Goal: Task Accomplishment & Management: Use online tool/utility

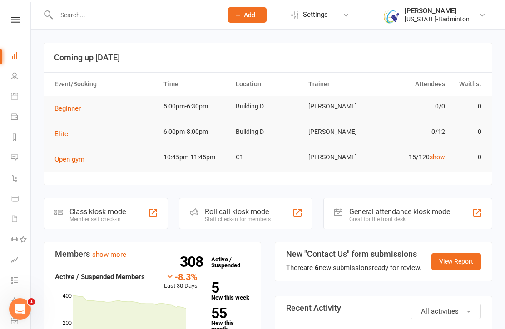
click at [417, 10] on div "[PERSON_NAME]" at bounding box center [436, 11] width 65 height 8
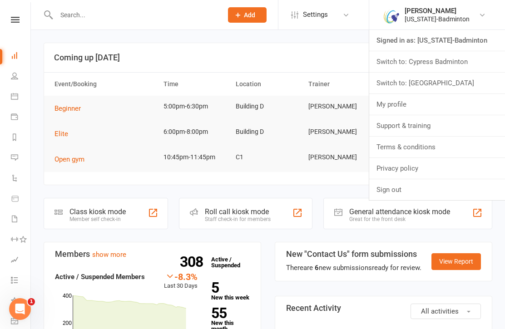
click at [460, 88] on link "Switch to: Houston Badminton Academy" at bounding box center [437, 83] width 136 height 21
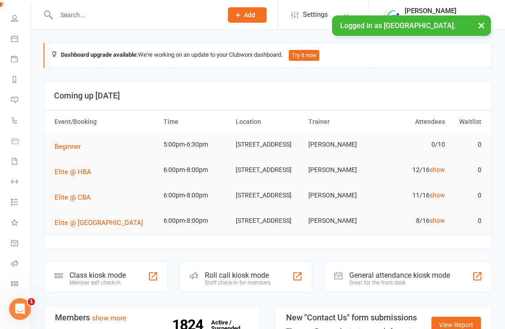
scroll to position [58, 0]
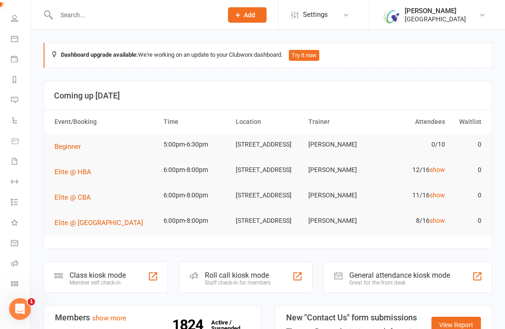
click at [20, 285] on link "Class check-in" at bounding box center [21, 285] width 20 height 20
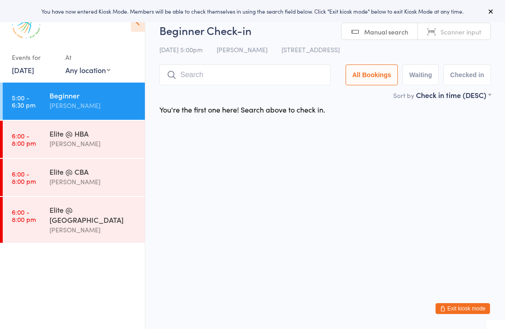
click at [128, 143] on div "[PERSON_NAME]" at bounding box center [93, 143] width 88 height 10
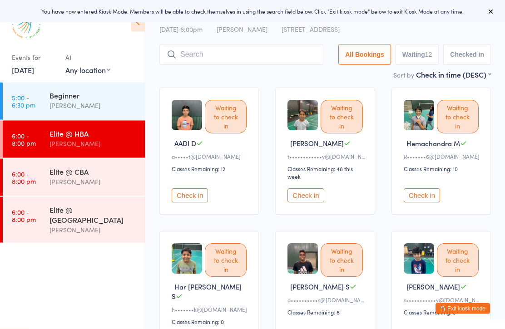
click at [202, 203] on button "Check in" at bounding box center [190, 196] width 36 height 14
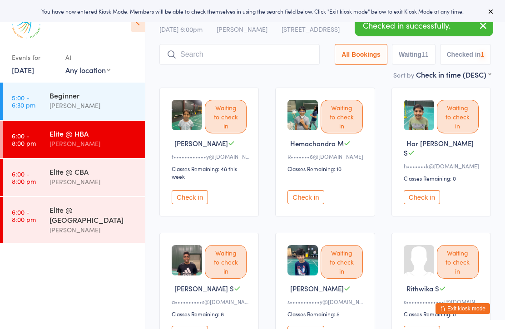
click at [202, 200] on button "Check in" at bounding box center [190, 197] width 36 height 14
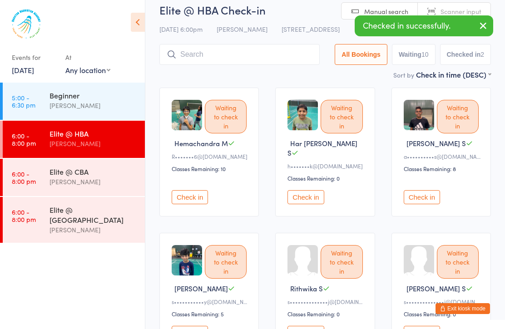
click at [202, 198] on button "Check in" at bounding box center [190, 197] width 36 height 14
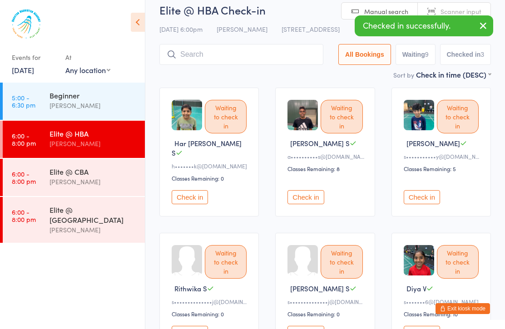
click at [312, 191] on button "Check in" at bounding box center [305, 197] width 36 height 14
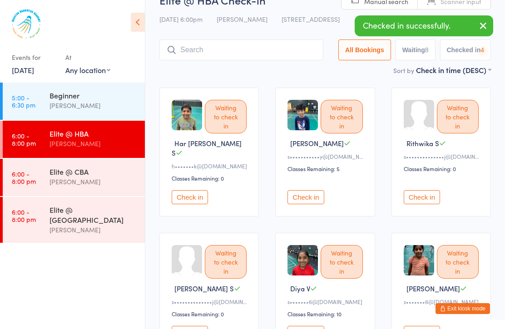
click at [319, 191] on button "Check in" at bounding box center [305, 197] width 36 height 14
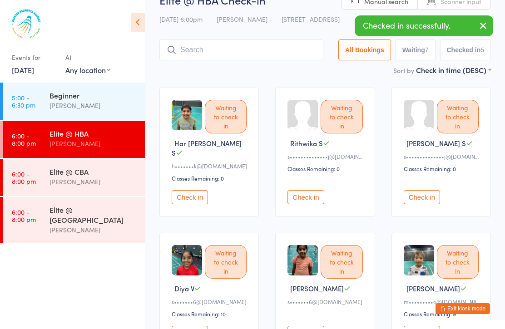
click at [323, 190] on button "Check in" at bounding box center [305, 197] width 36 height 14
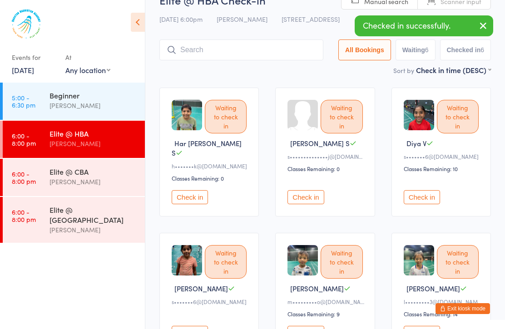
click at [323, 190] on button "Check in" at bounding box center [305, 197] width 36 height 14
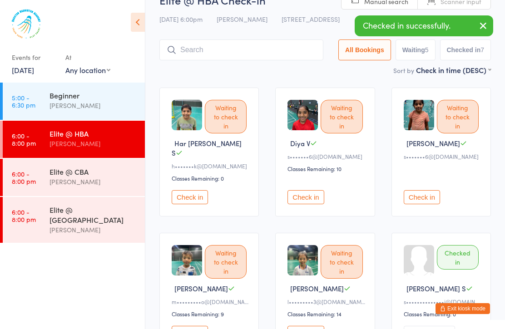
click at [320, 191] on button "Check in" at bounding box center [305, 197] width 36 height 14
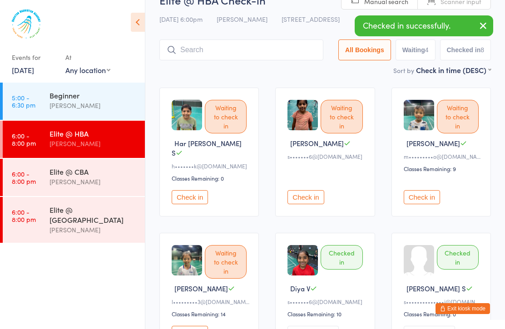
click at [416, 190] on button "Check in" at bounding box center [421, 197] width 36 height 14
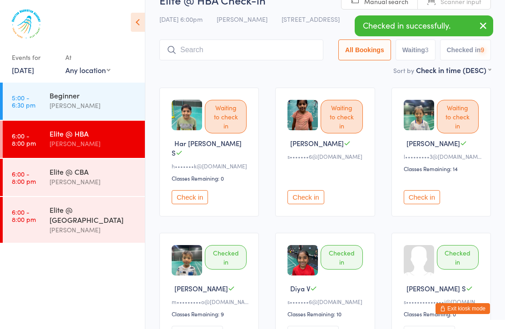
click at [424, 190] on button "Check in" at bounding box center [421, 197] width 36 height 14
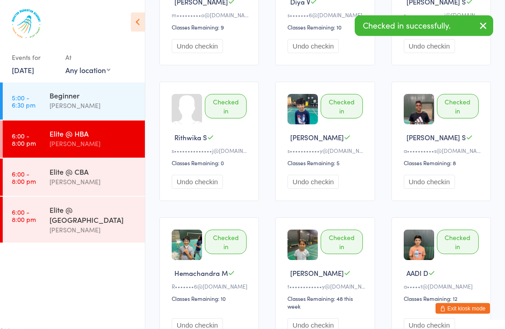
scroll to position [366, 0]
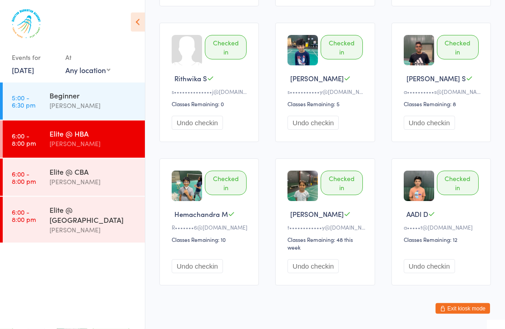
click at [134, 185] on div "[PERSON_NAME]" at bounding box center [93, 182] width 88 height 10
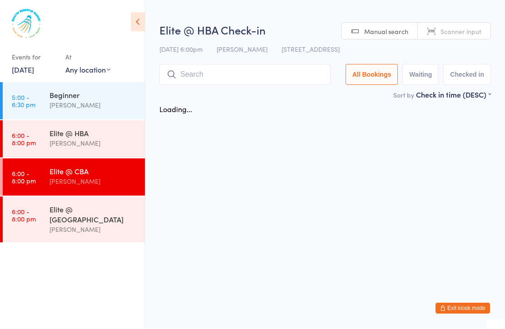
scroll to position [0, 0]
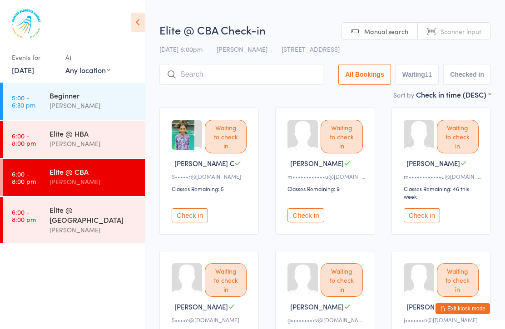
click at [124, 225] on div "[PERSON_NAME]" at bounding box center [93, 230] width 88 height 10
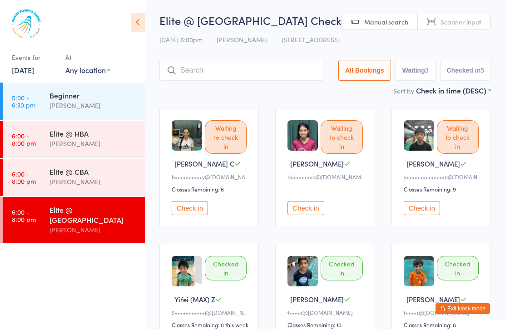
click at [34, 73] on link "16 Sep, 2025" at bounding box center [23, 70] width 22 height 10
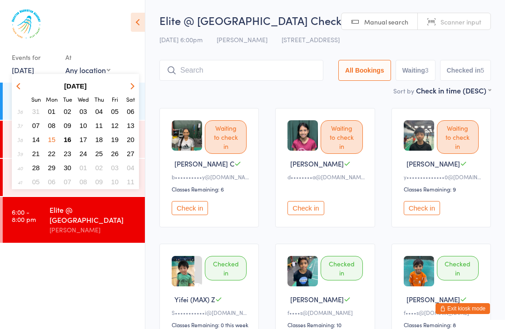
click at [83, 143] on span "17" at bounding box center [83, 140] width 8 height 8
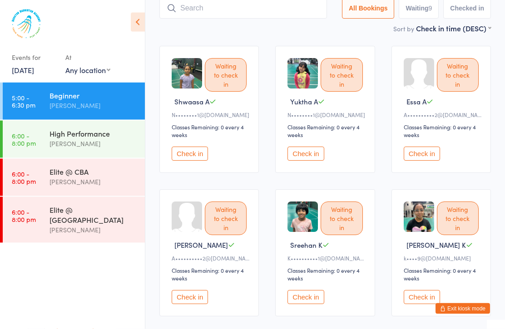
scroll to position [50, 0]
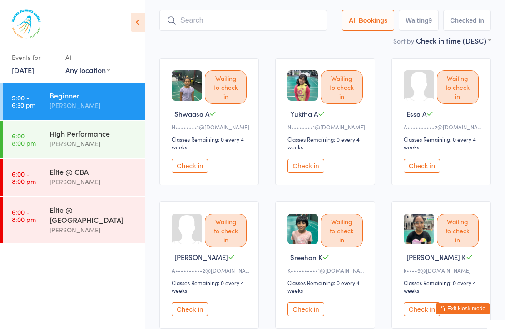
click at [122, 140] on div "[PERSON_NAME]" at bounding box center [93, 143] width 88 height 10
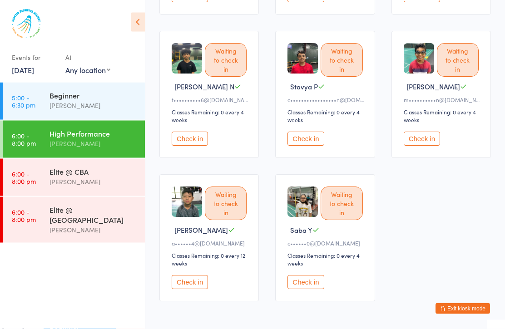
scroll to position [390, 0]
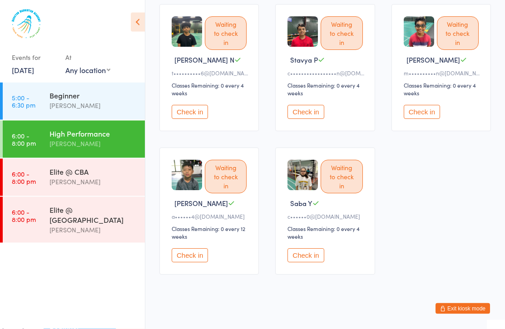
click at [130, 172] on div "Elite @ CBA" at bounding box center [93, 172] width 88 height 10
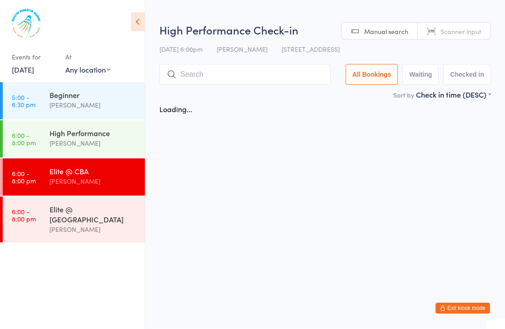
scroll to position [0, 0]
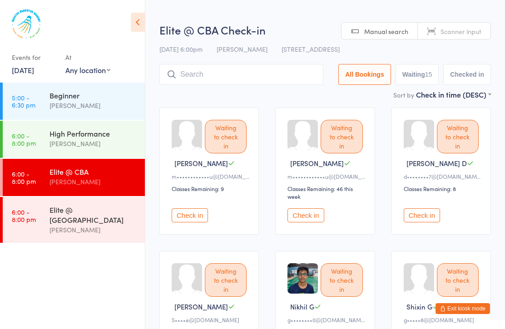
click at [124, 225] on div "[PERSON_NAME]" at bounding box center [93, 230] width 88 height 10
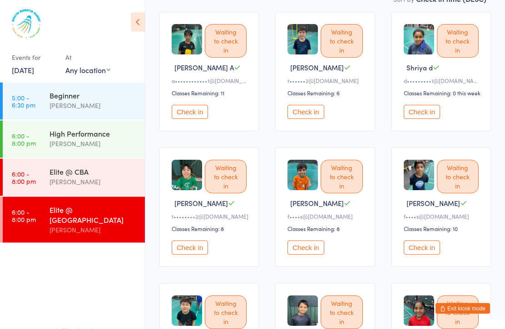
scroll to position [94, 0]
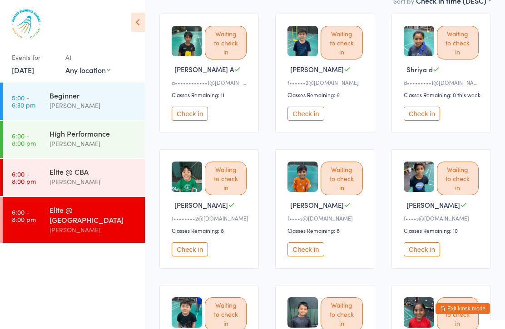
click at [34, 73] on link "17 Sep, 2025" at bounding box center [23, 70] width 22 height 10
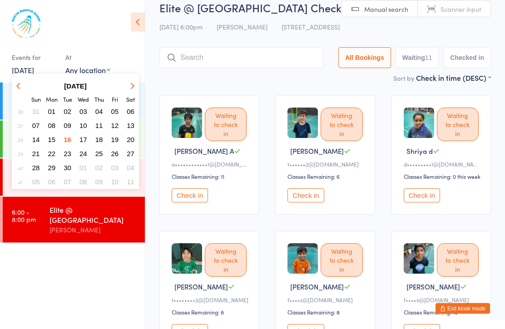
scroll to position [0, 0]
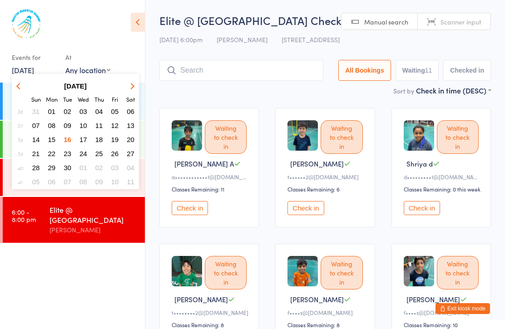
click at [103, 140] on span "18" at bounding box center [99, 140] width 8 height 8
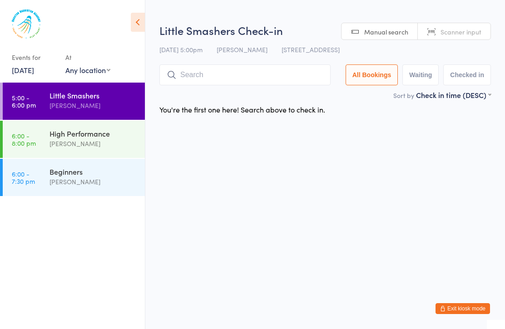
click at [124, 134] on div "High Performance" at bounding box center [93, 133] width 88 height 10
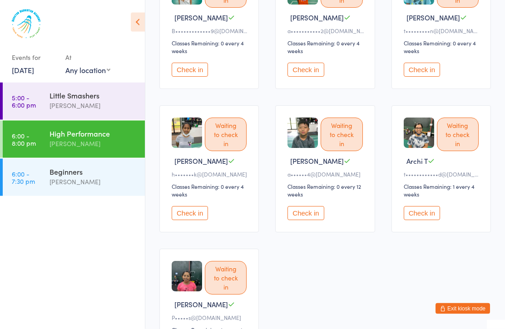
scroll to position [577, 0]
click at [132, 180] on div "[PERSON_NAME]" at bounding box center [93, 182] width 88 height 10
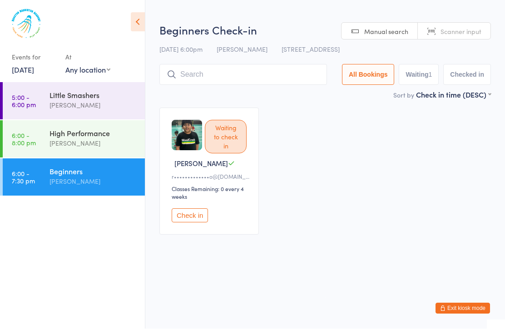
click at [34, 75] on link "18 Sep, 2025" at bounding box center [23, 70] width 22 height 10
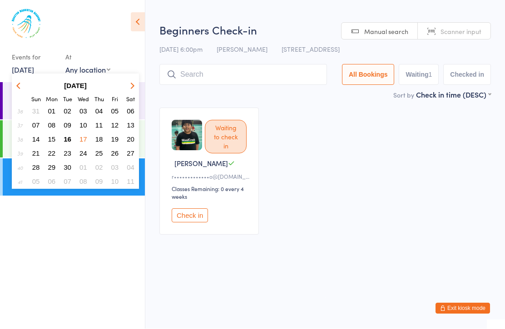
click at [115, 142] on span "19" at bounding box center [115, 140] width 8 height 8
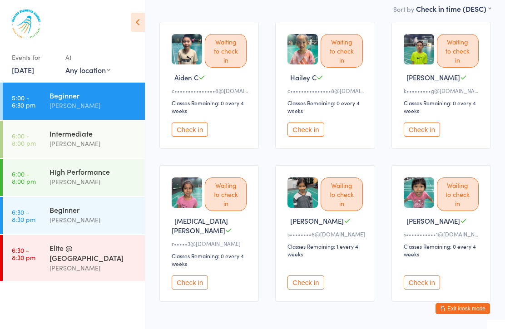
scroll to position [97, 0]
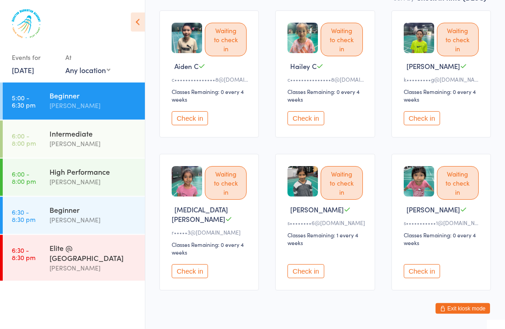
click at [125, 138] on div "Intermediate" at bounding box center [93, 133] width 88 height 10
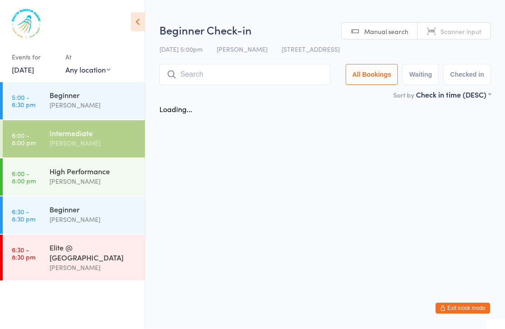
scroll to position [0, 0]
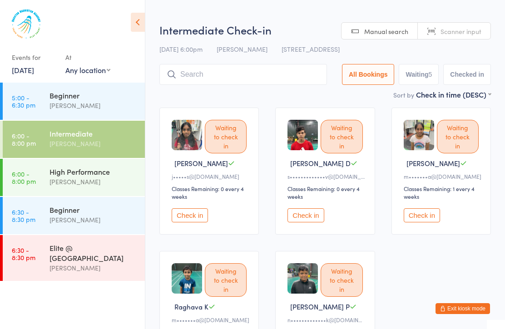
click at [104, 187] on div "[PERSON_NAME]" at bounding box center [93, 182] width 88 height 10
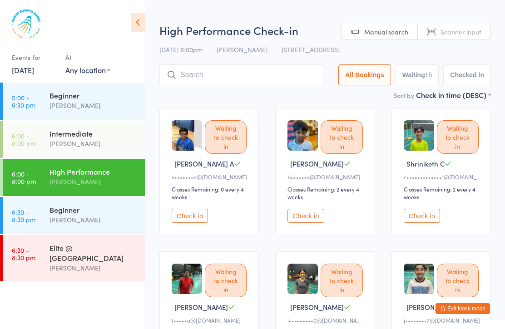
click at [119, 225] on div "[PERSON_NAME]" at bounding box center [93, 220] width 88 height 10
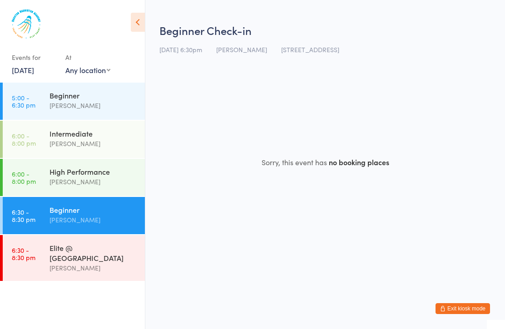
click at [108, 266] on div "Elite @ TXB Boyd Tahtat" at bounding box center [96, 258] width 95 height 46
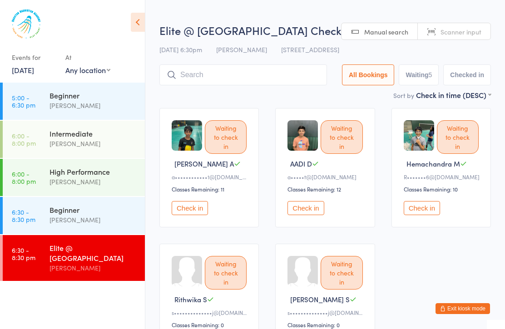
click at [34, 71] on link "19 Sep, 2025" at bounding box center [23, 70] width 22 height 10
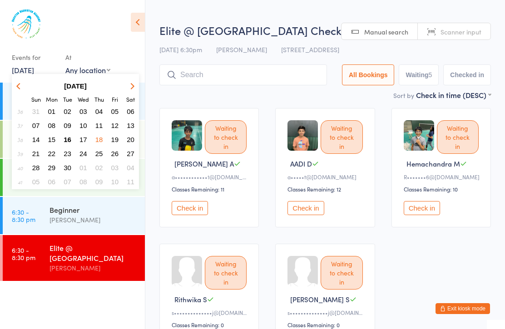
click at [133, 145] on button "20" at bounding box center [130, 139] width 14 height 12
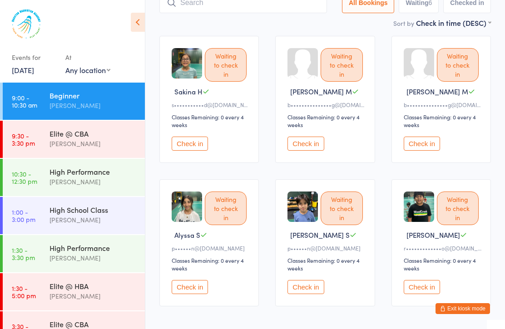
scroll to position [97, 0]
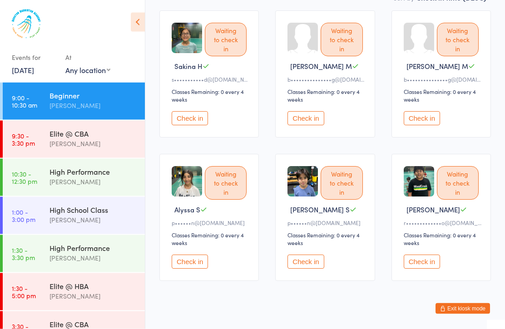
click at [120, 145] on div "[PERSON_NAME]" at bounding box center [93, 143] width 88 height 10
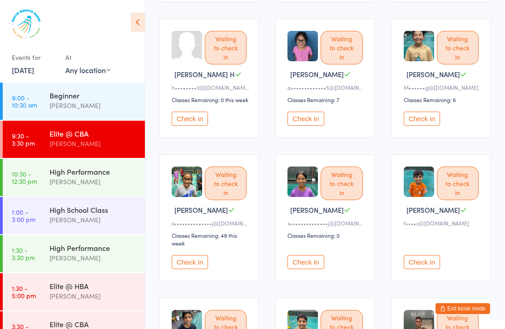
scroll to position [361, 0]
click at [127, 175] on div "High Performance" at bounding box center [93, 172] width 88 height 10
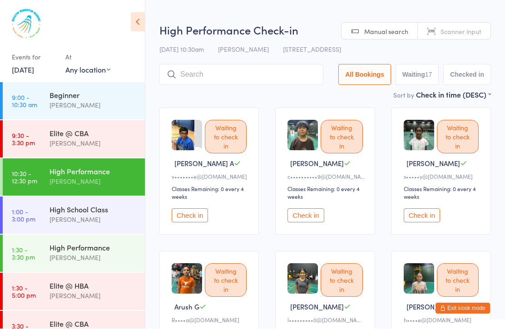
scroll to position [0, 0]
click at [114, 215] on div "High School Class" at bounding box center [93, 210] width 88 height 10
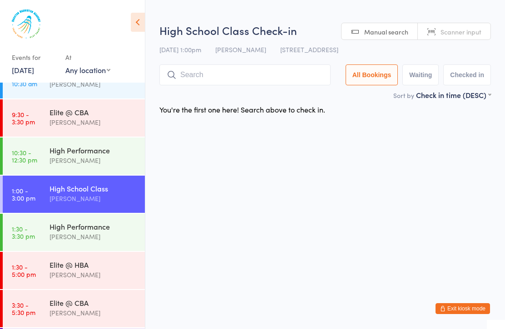
scroll to position [26, 0]
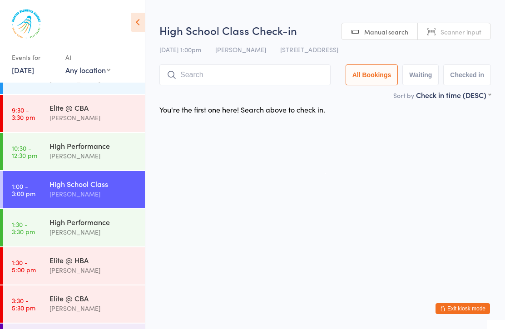
click at [110, 222] on div "High Performance" at bounding box center [93, 222] width 88 height 10
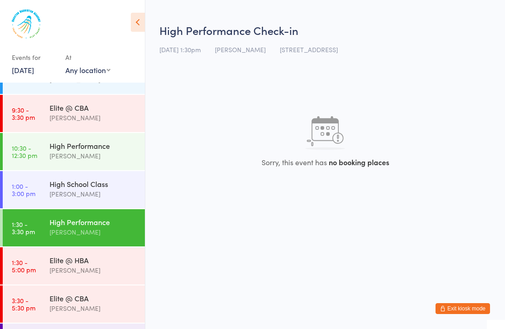
click at [111, 264] on div "Elite @ HBA" at bounding box center [93, 260] width 88 height 10
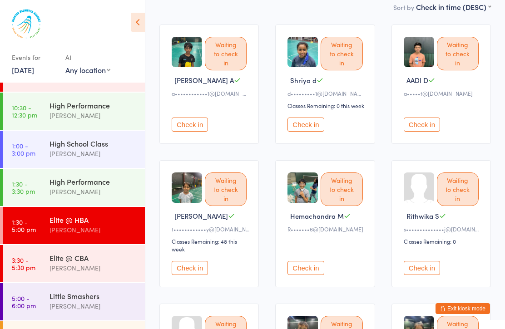
click at [103, 259] on div "Elite @ CBA" at bounding box center [93, 258] width 88 height 10
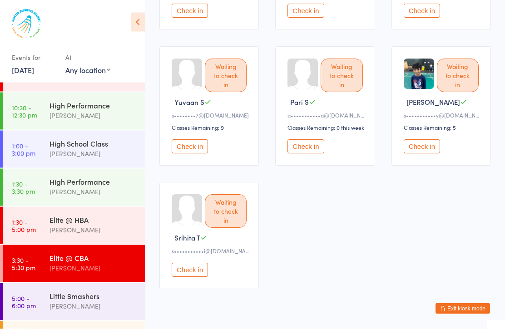
click at [103, 320] on link "5:00 - 6:00 pm Little Smashers Calvin Kristanto" at bounding box center [74, 301] width 142 height 37
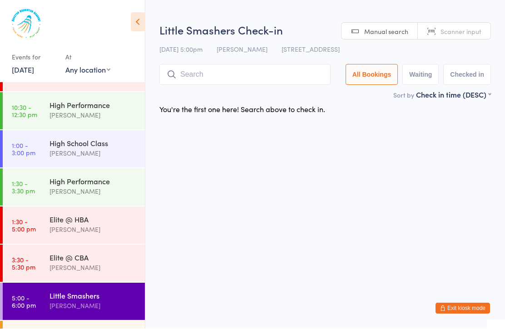
click at [34, 74] on link "20 Sep, 2025" at bounding box center [23, 70] width 22 height 10
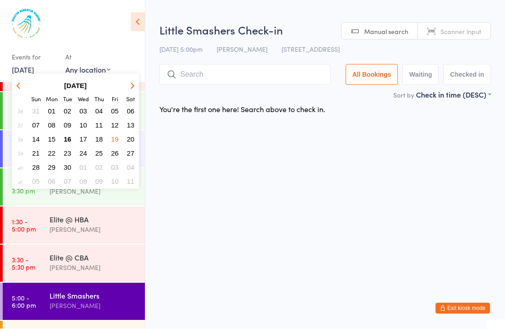
click at [37, 157] on span "21" at bounding box center [36, 154] width 8 height 8
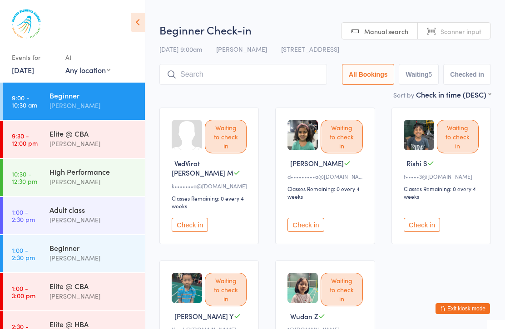
click at [108, 131] on div "Elite @ CBA" at bounding box center [93, 133] width 88 height 10
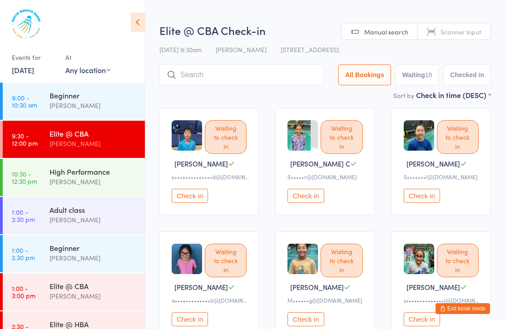
click at [100, 192] on div "High Performance Calvin Kristanto" at bounding box center [96, 177] width 95 height 36
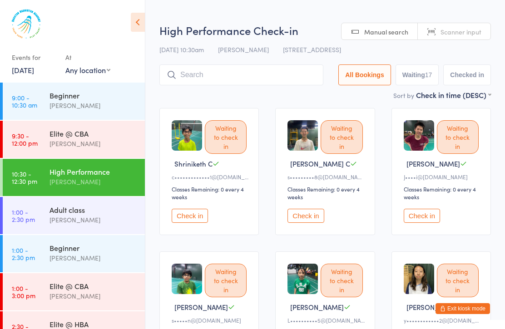
click at [115, 217] on div "Danny Nguyen" at bounding box center [93, 220] width 88 height 10
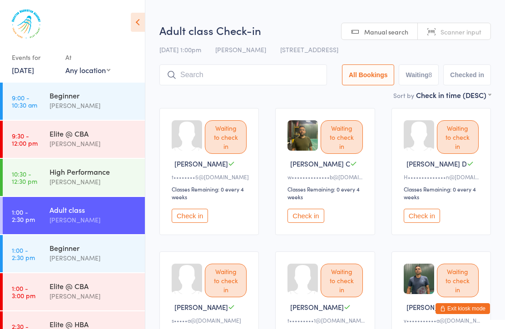
click at [96, 252] on div "Beginner" at bounding box center [93, 248] width 88 height 10
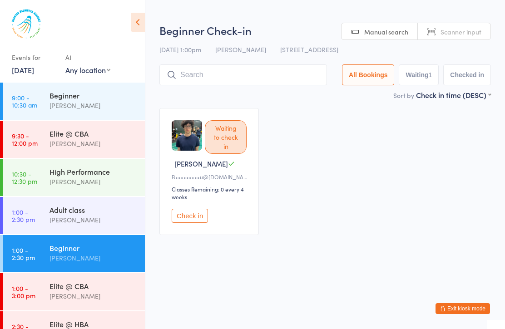
click at [82, 278] on div "Elite @ CBA Boyd Tahtat" at bounding box center [96, 291] width 95 height 36
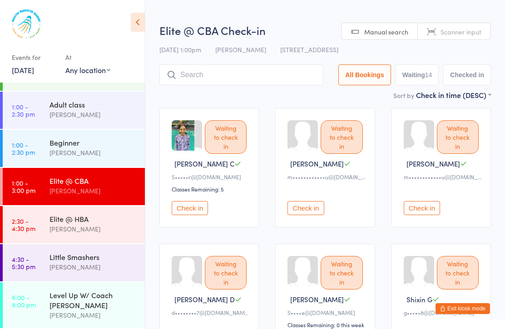
click at [114, 225] on div "[PERSON_NAME]" at bounding box center [93, 229] width 88 height 10
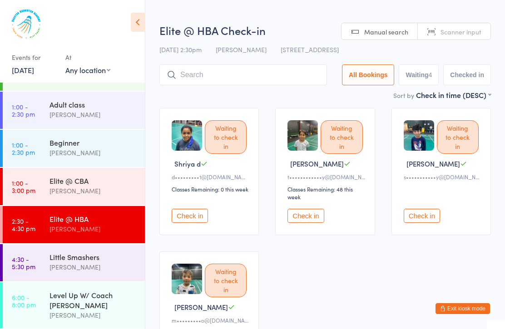
click at [114, 269] on div "Ayu Gary Luna" at bounding box center [93, 267] width 88 height 10
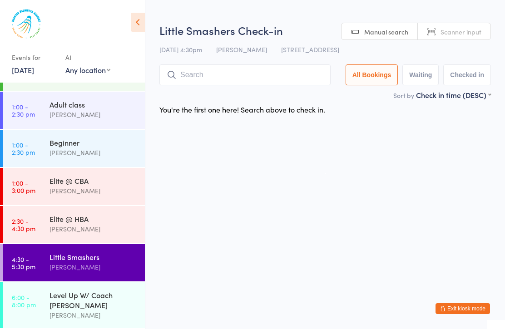
click at [34, 72] on link "21 Sep, 2025" at bounding box center [23, 70] width 22 height 10
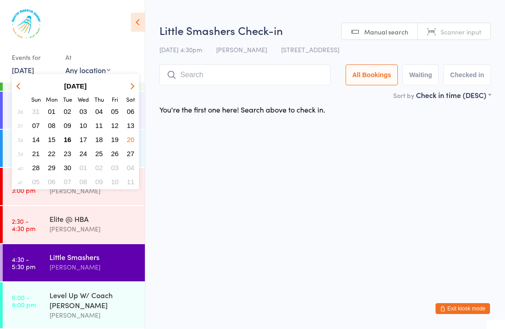
click at [66, 138] on span "16" at bounding box center [68, 140] width 8 height 8
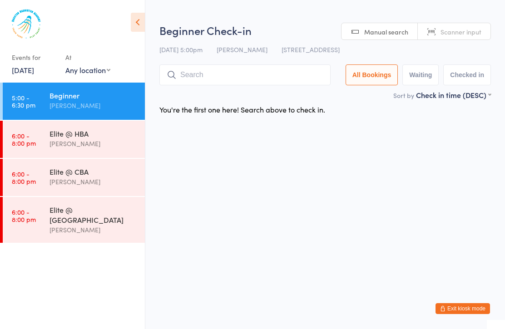
click at [113, 143] on div "[PERSON_NAME]" at bounding box center [93, 143] width 88 height 10
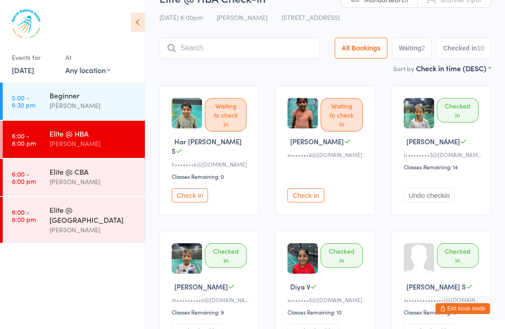
click at [214, 40] on input "search" at bounding box center [239, 48] width 160 height 21
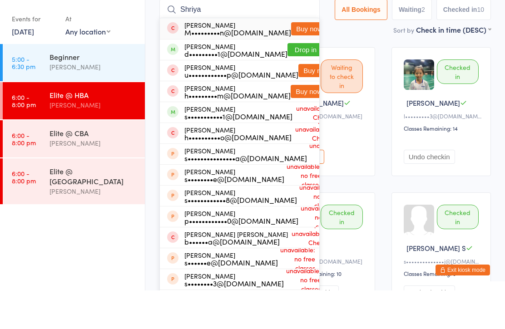
type input "Shriya"
click at [205, 89] on div "d•••••••••1@gmail.com" at bounding box center [235, 92] width 103 height 7
